Goal: Check status: Check status

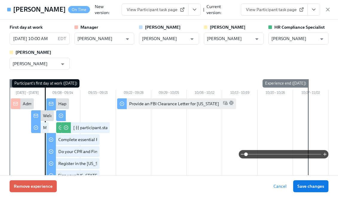
scroll to position [316, 0]
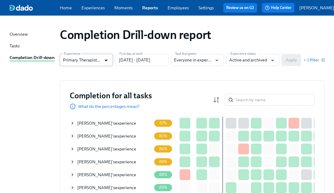
click at [106, 64] on icon "Open" at bounding box center [106, 60] width 8 height 8
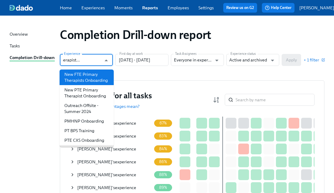
scroll to position [374, 0]
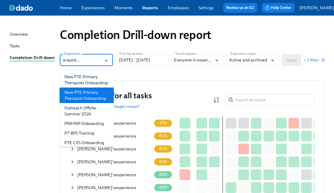
click at [91, 103] on li "New PTE Primary Therapist Onboarding" at bounding box center [87, 95] width 54 height 16
type input "New PTE Primary Therapist Onboarding"
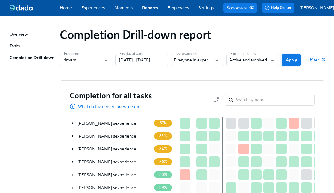
click at [288, 59] on button "Apply" at bounding box center [290, 60] width 19 height 12
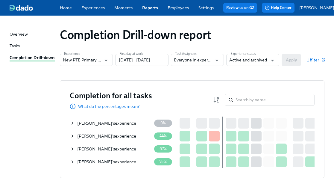
click at [72, 149] on icon at bounding box center [72, 148] width 5 height 5
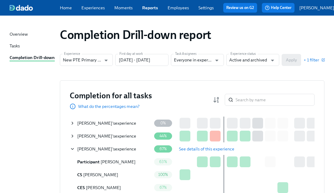
click at [184, 147] on button "See details of this experience" at bounding box center [207, 149] width 64 height 12
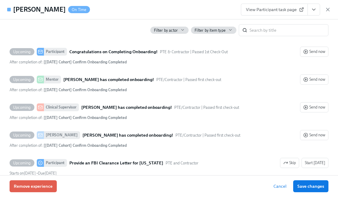
scroll to position [1503, 0]
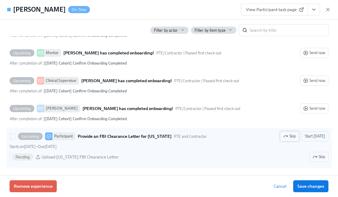
click at [287, 138] on span "Skip" at bounding box center [290, 136] width 13 height 6
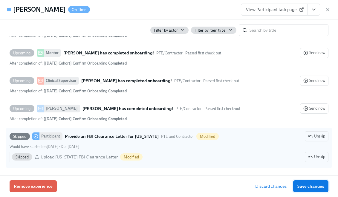
click at [314, 185] on span "Save changes" at bounding box center [311, 186] width 27 height 6
